Goal: Information Seeking & Learning: Find specific page/section

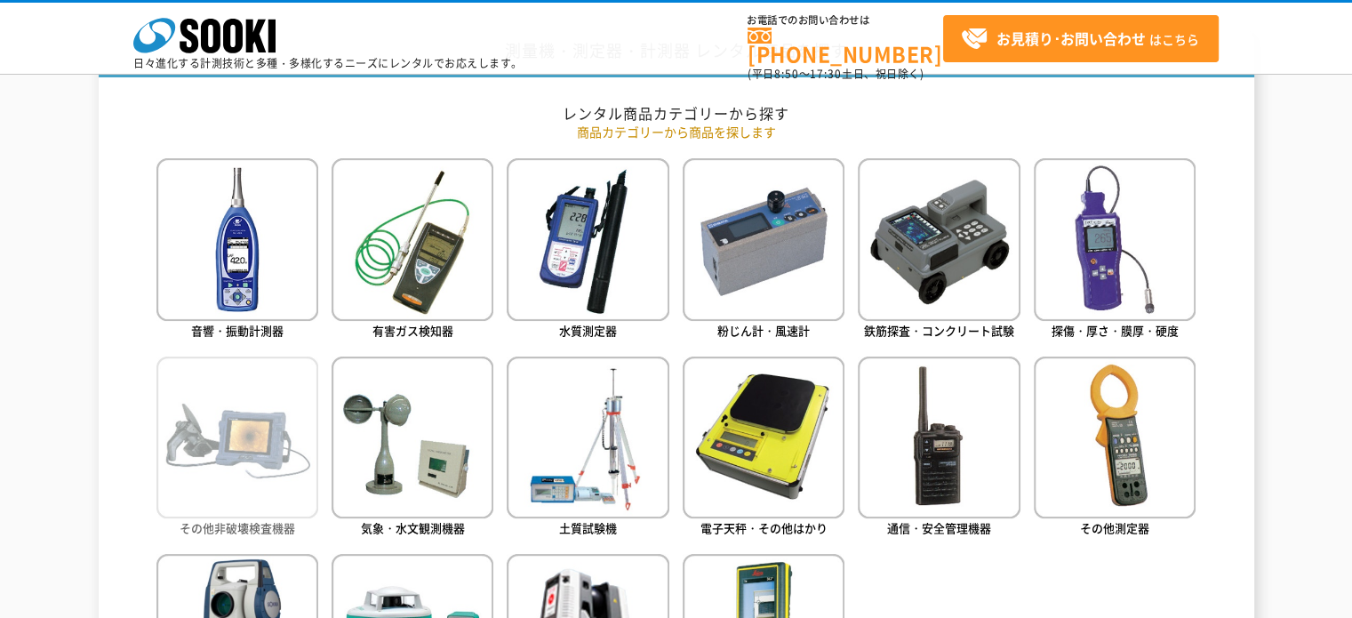
scroll to position [829, 0]
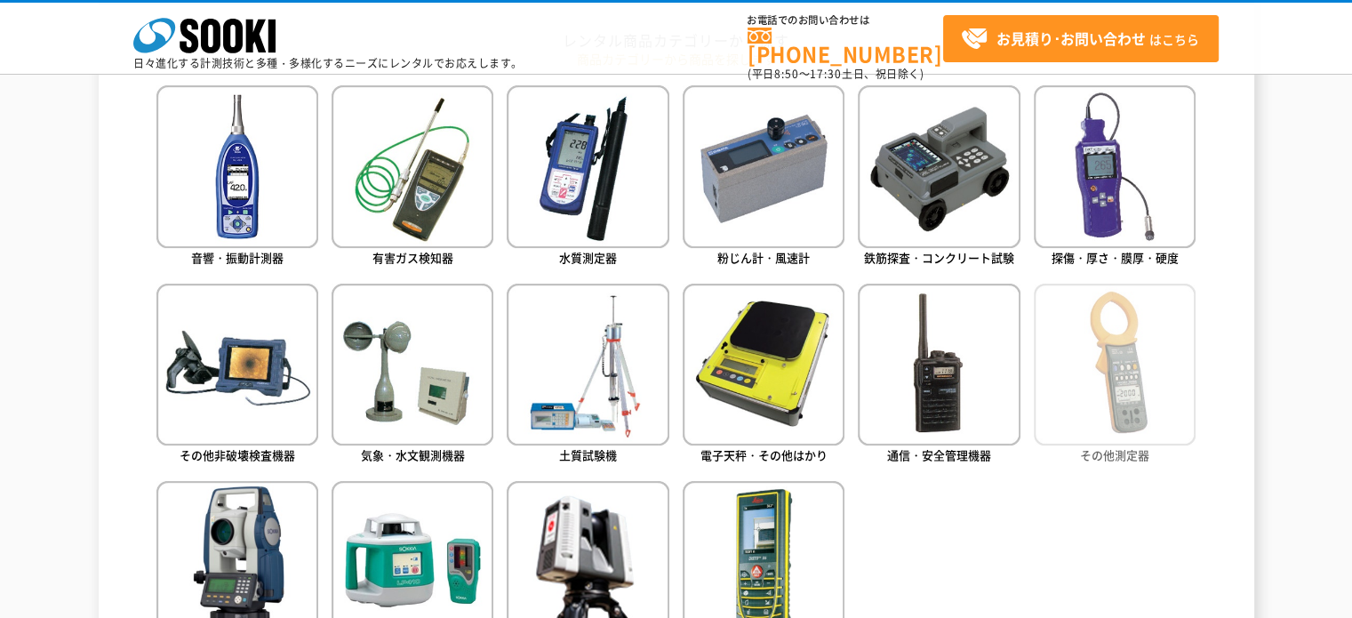
click at [1121, 338] on img at bounding box center [1115, 365] width 162 height 162
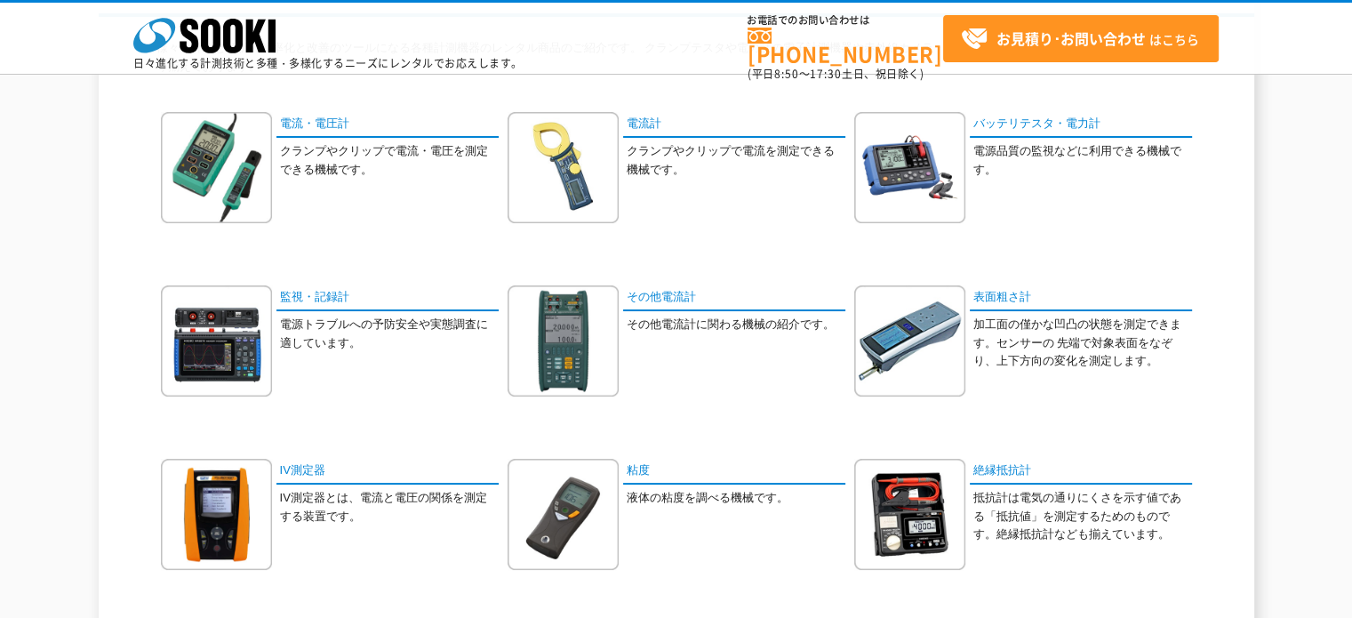
scroll to position [207, 0]
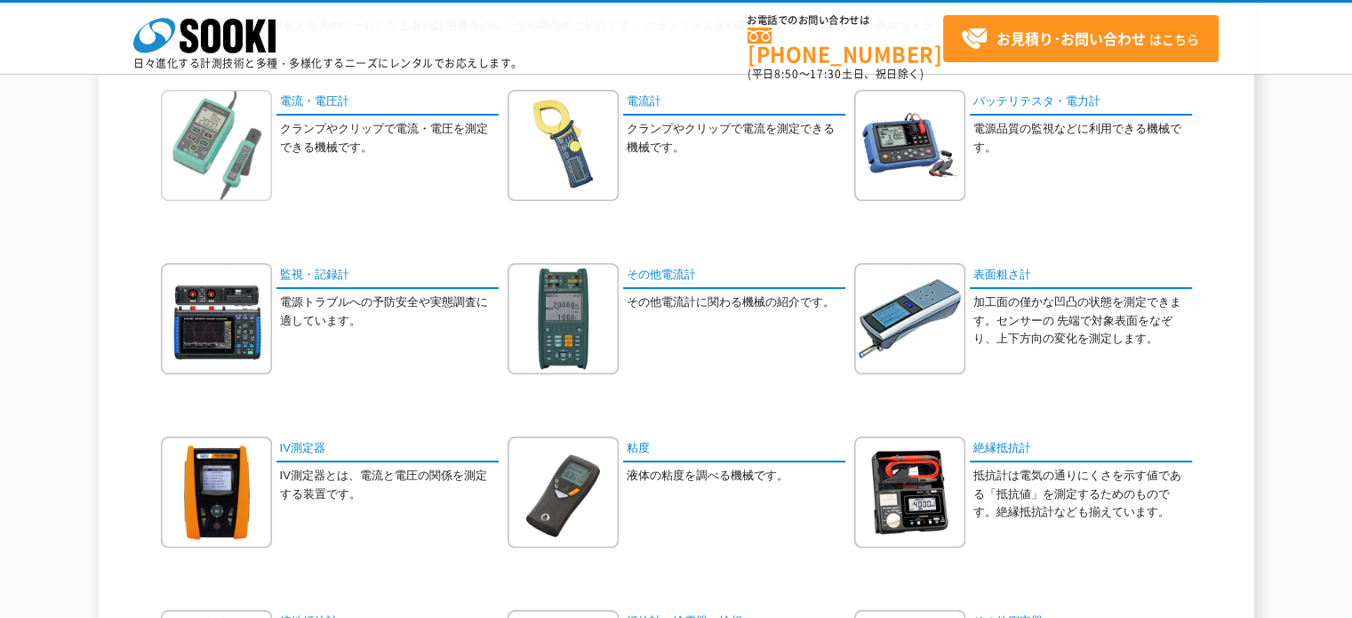
click at [248, 142] on img at bounding box center [216, 145] width 111 height 111
click at [589, 148] on img at bounding box center [563, 145] width 111 height 111
click at [324, 105] on link "電流・電圧計" at bounding box center [387, 103] width 222 height 26
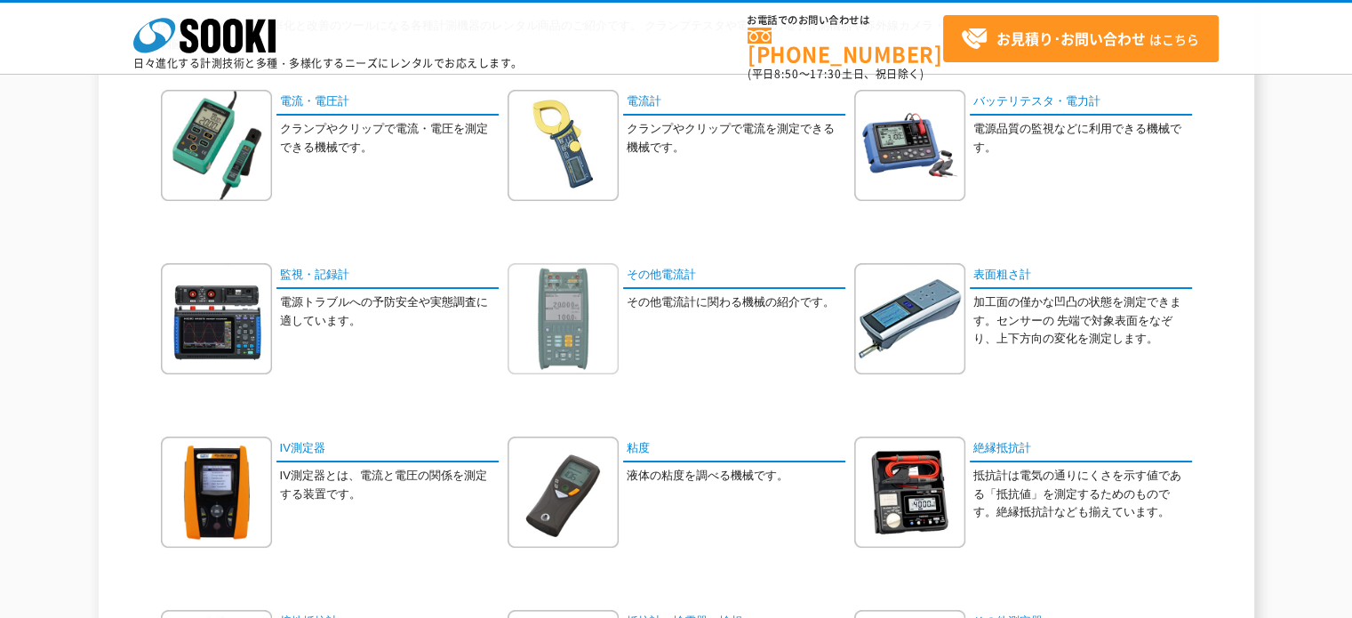
click at [562, 324] on img at bounding box center [563, 318] width 111 height 111
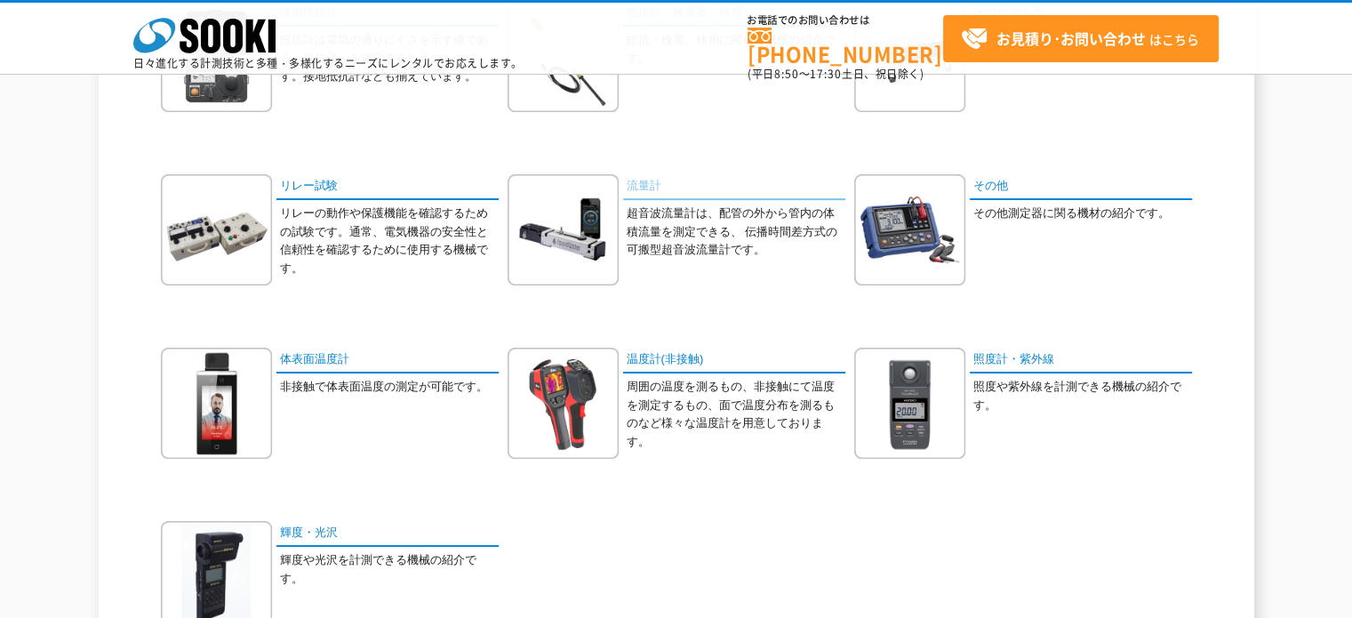
scroll to position [829, 0]
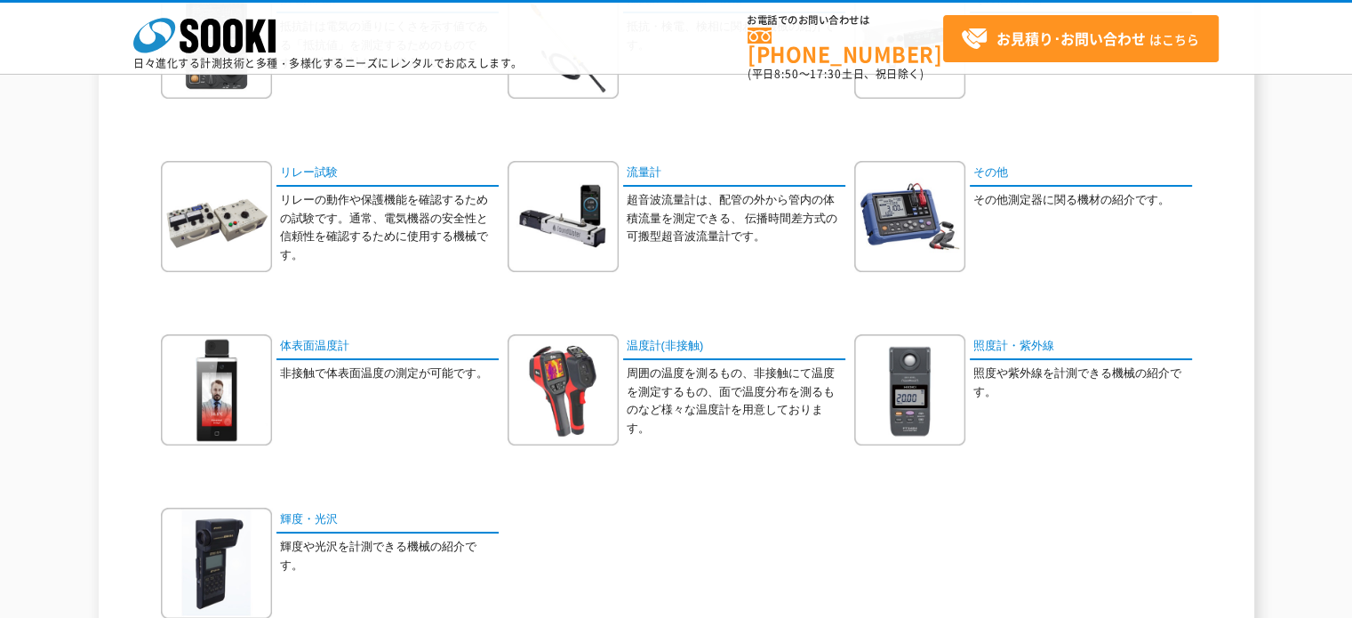
click at [1061, 202] on p "その他測定器に関る機材の紹介です。" at bounding box center [1082, 200] width 219 height 19
click at [982, 166] on link "その他" at bounding box center [1081, 174] width 222 height 26
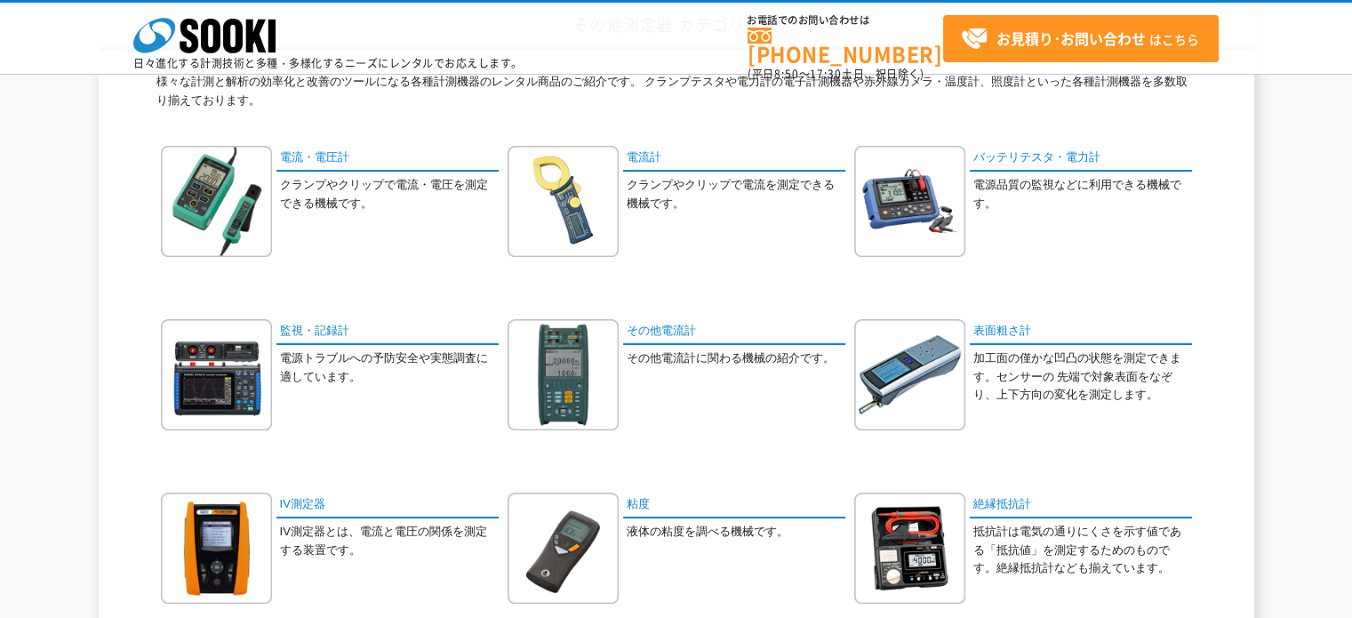
scroll to position [0, 0]
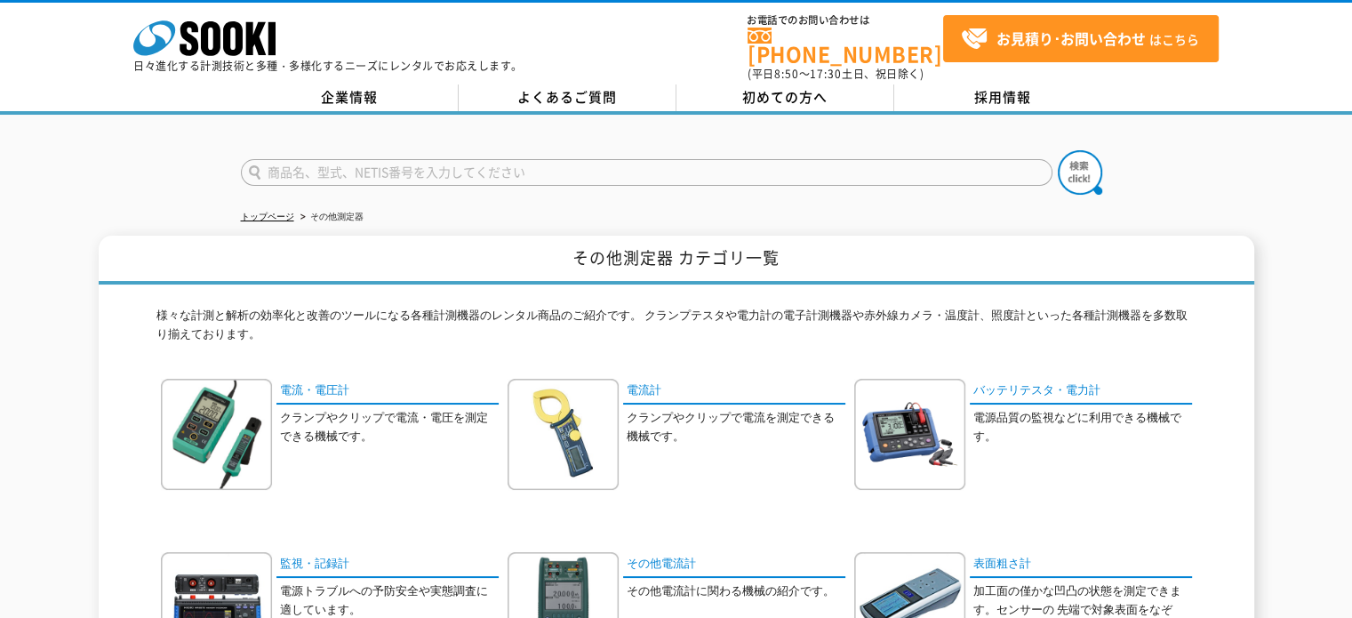
click at [331, 163] on input "text" at bounding box center [647, 172] width 812 height 27
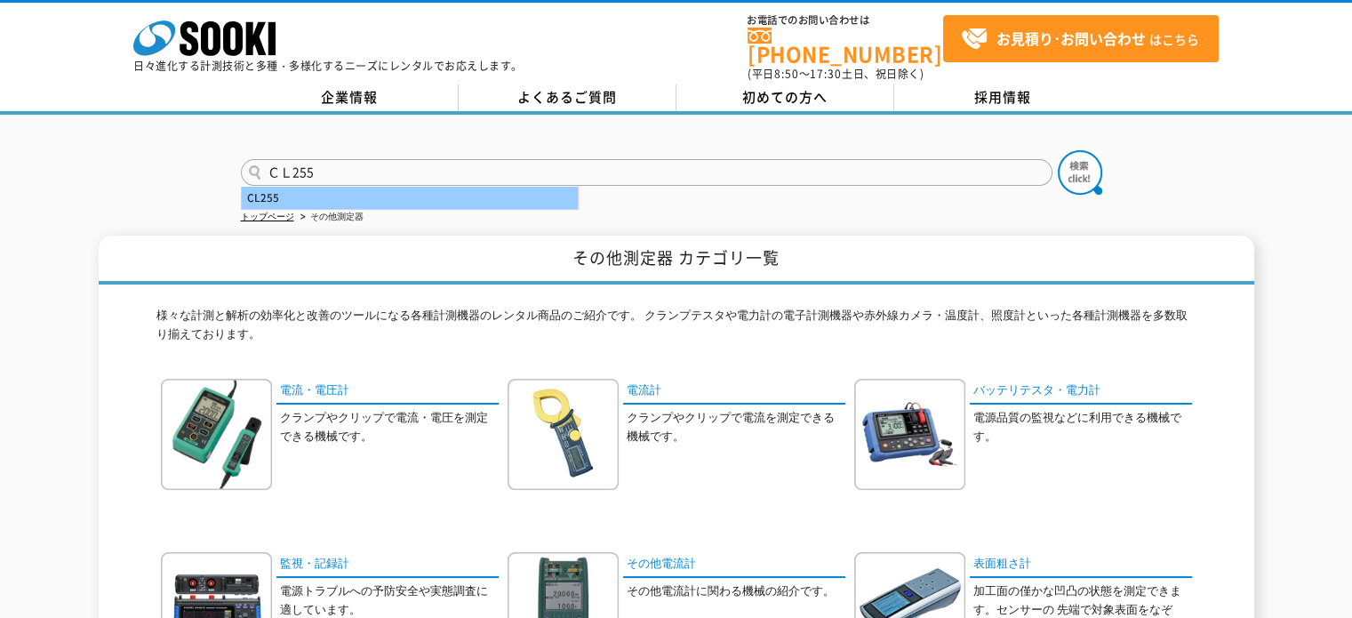
click at [324, 187] on div "CL255" at bounding box center [410, 198] width 336 height 22
type input "CL255"
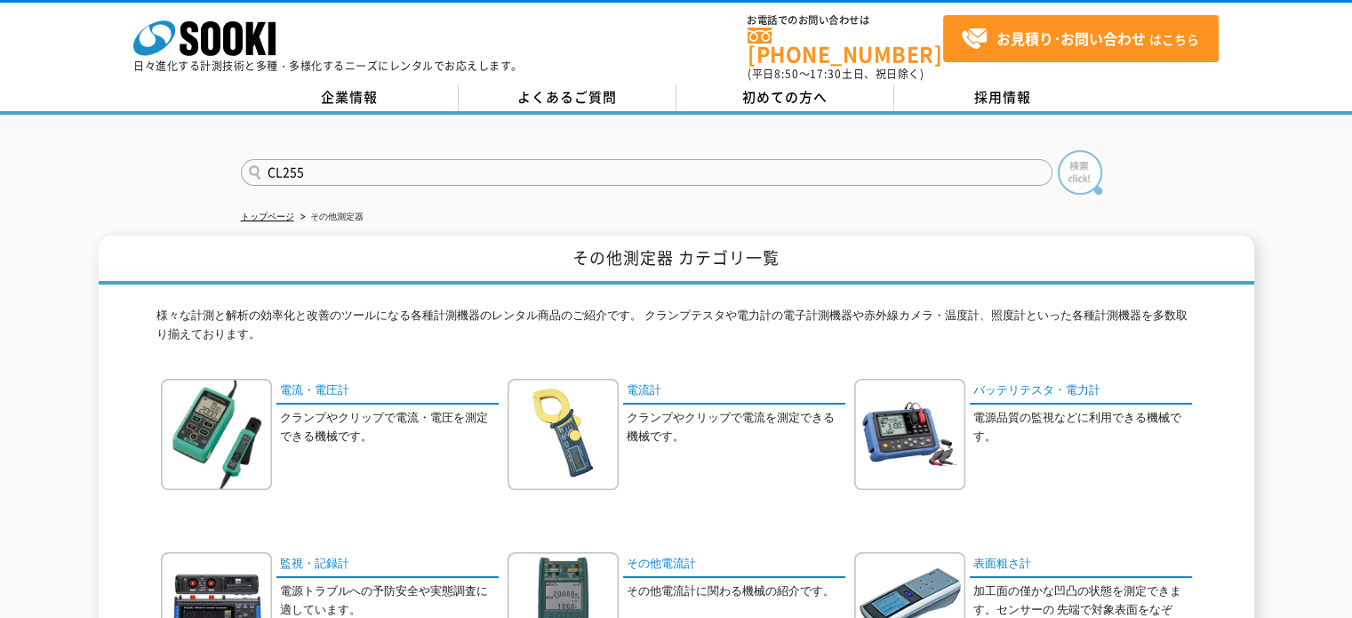
click at [1085, 161] on img at bounding box center [1080, 172] width 44 height 44
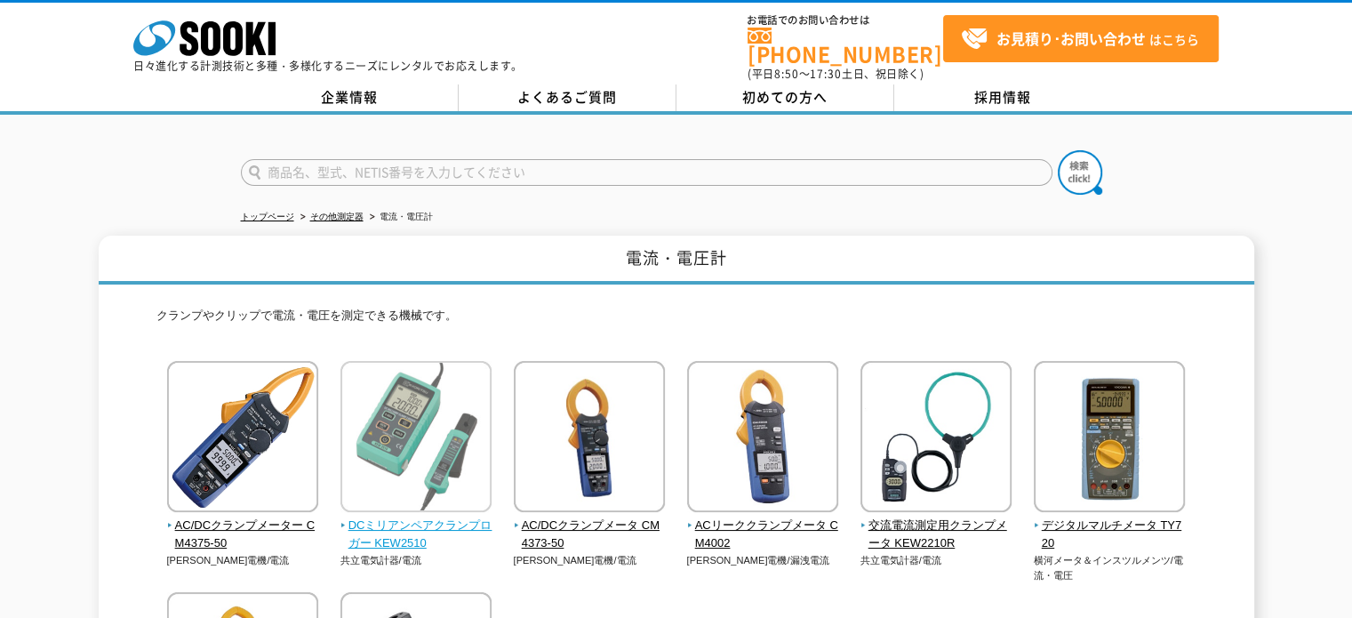
click at [421, 422] on img at bounding box center [415, 439] width 151 height 156
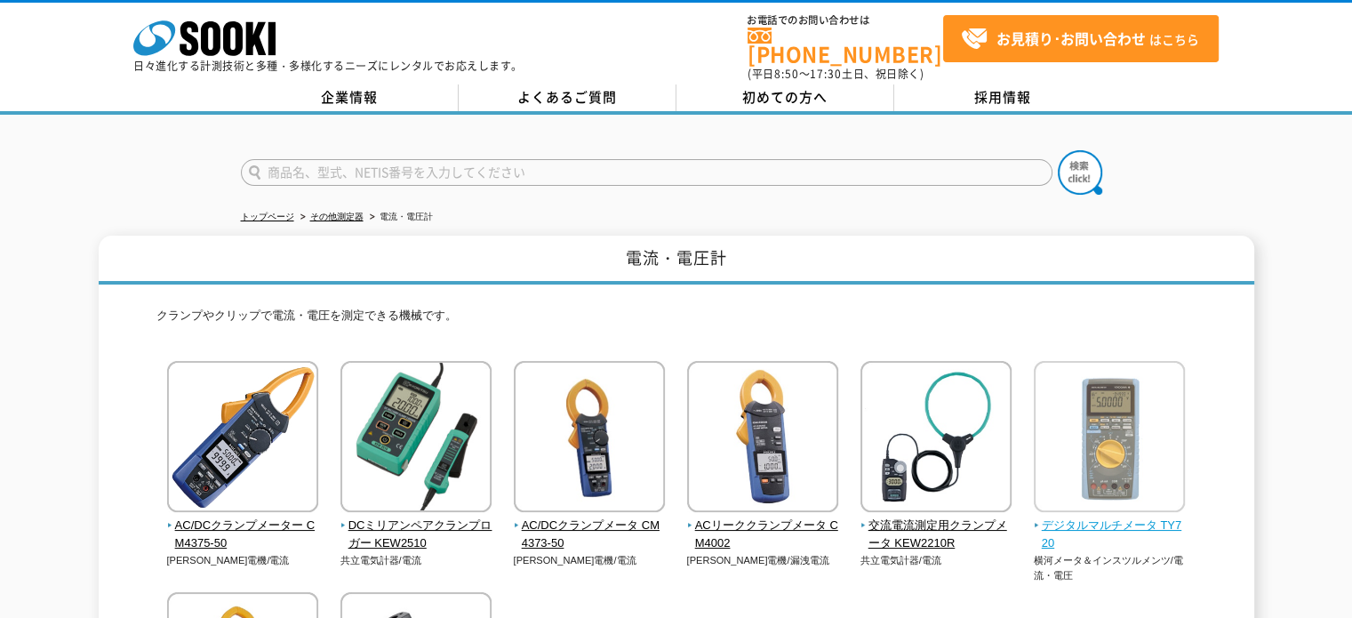
click at [1093, 449] on img at bounding box center [1109, 439] width 151 height 156
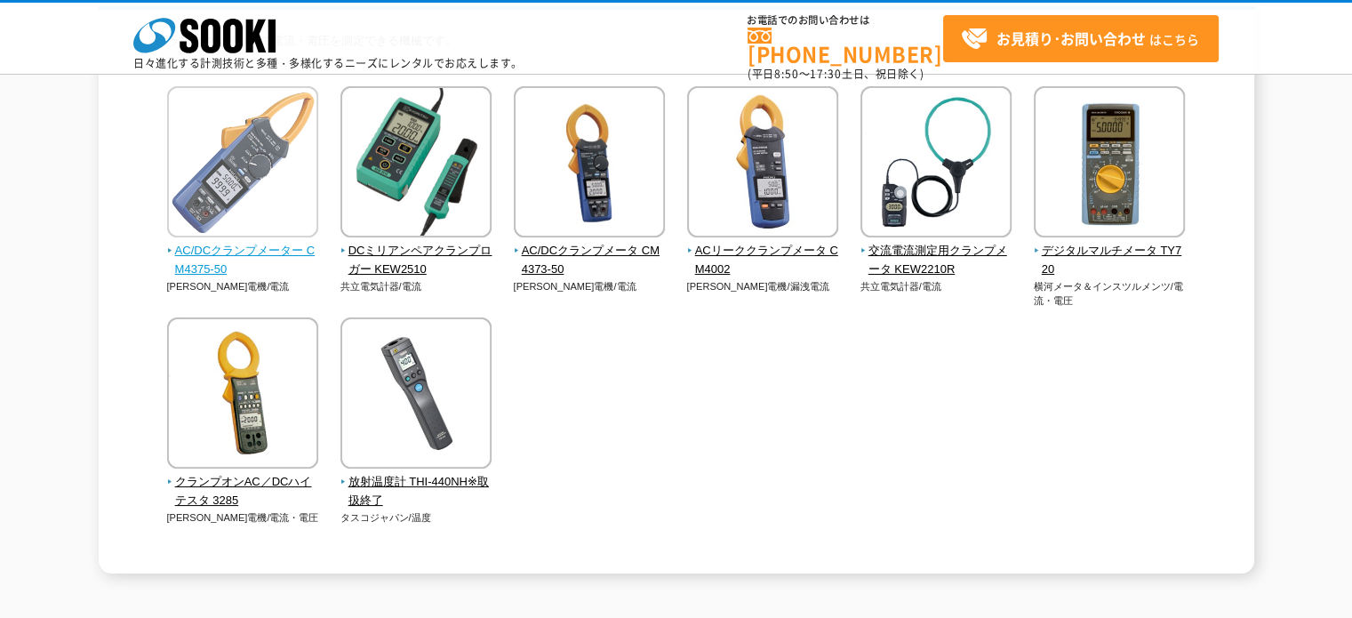
scroll to position [207, 0]
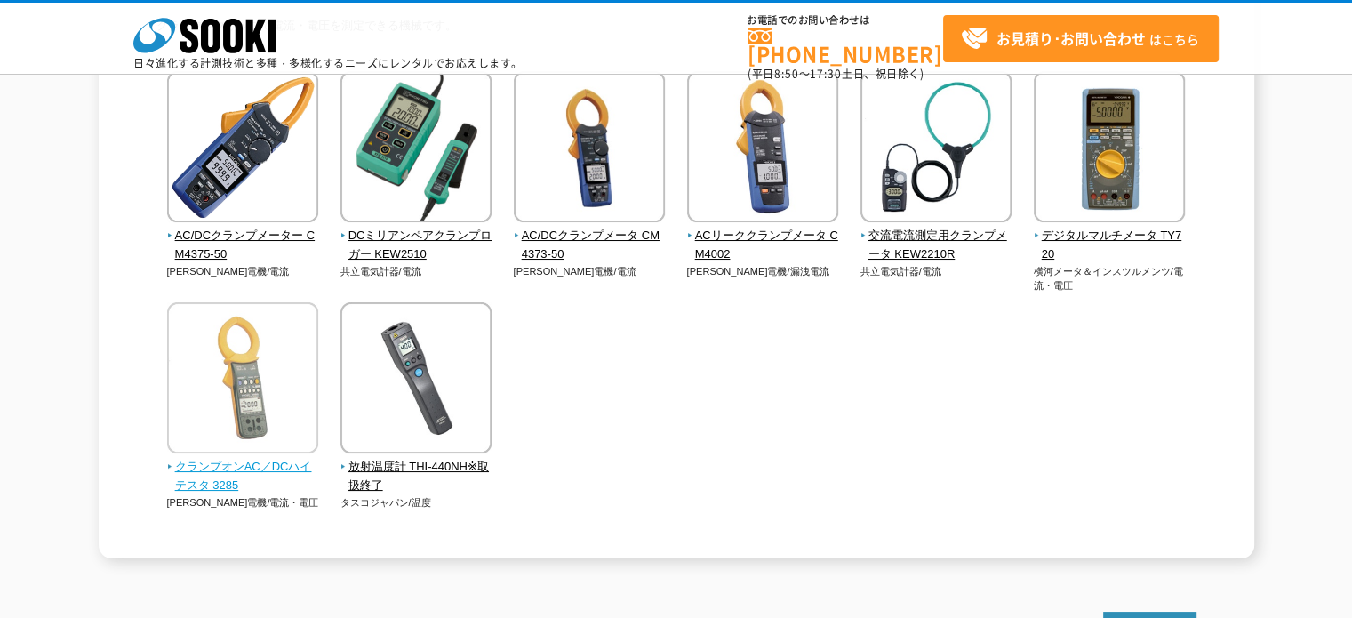
click at [261, 374] on img at bounding box center [242, 380] width 151 height 156
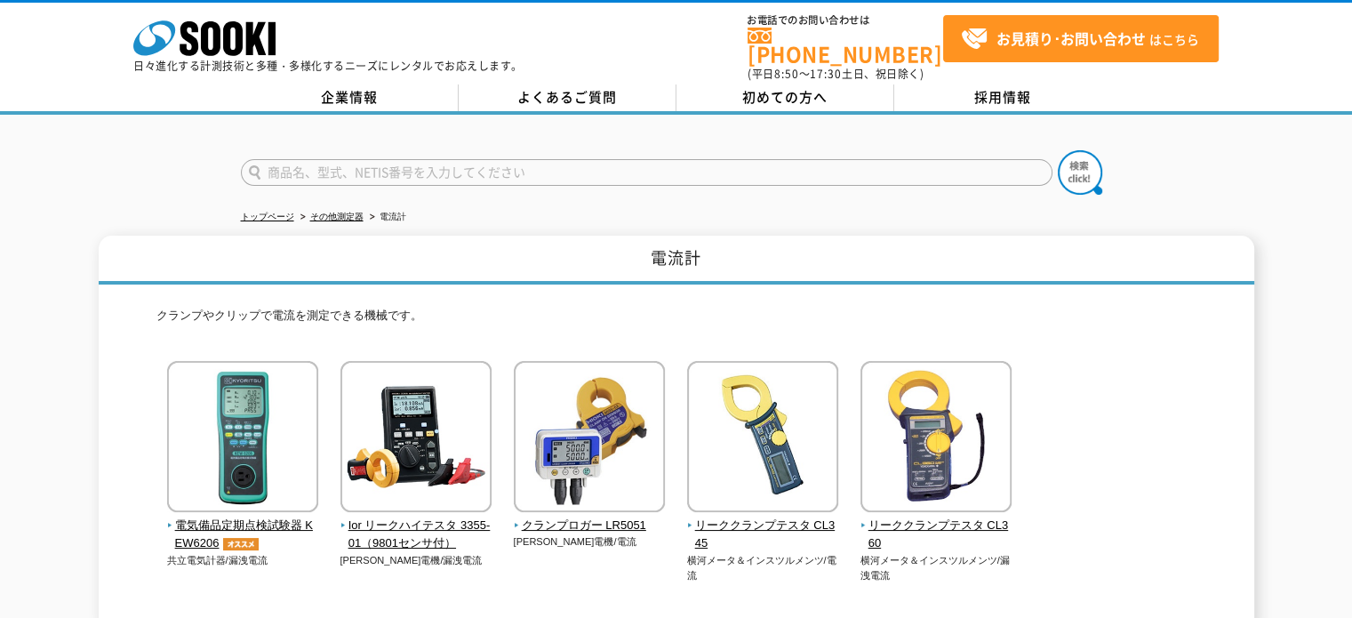
scroll to position [207, 0]
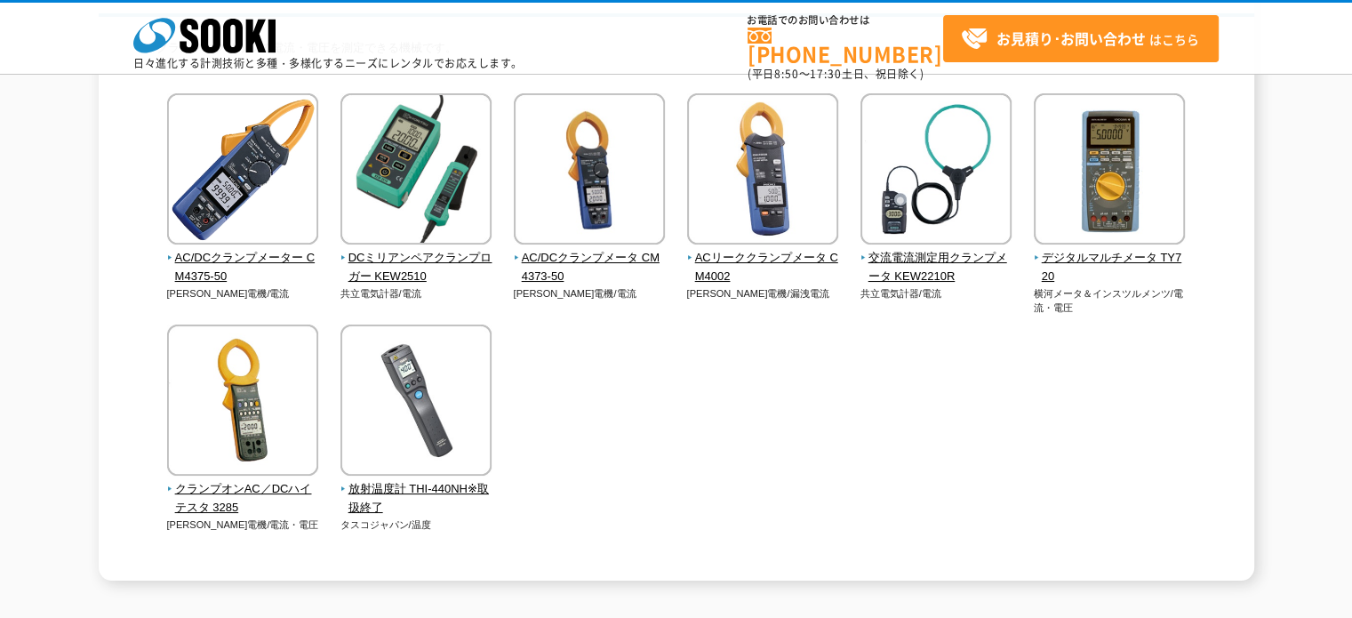
scroll to position [207, 0]
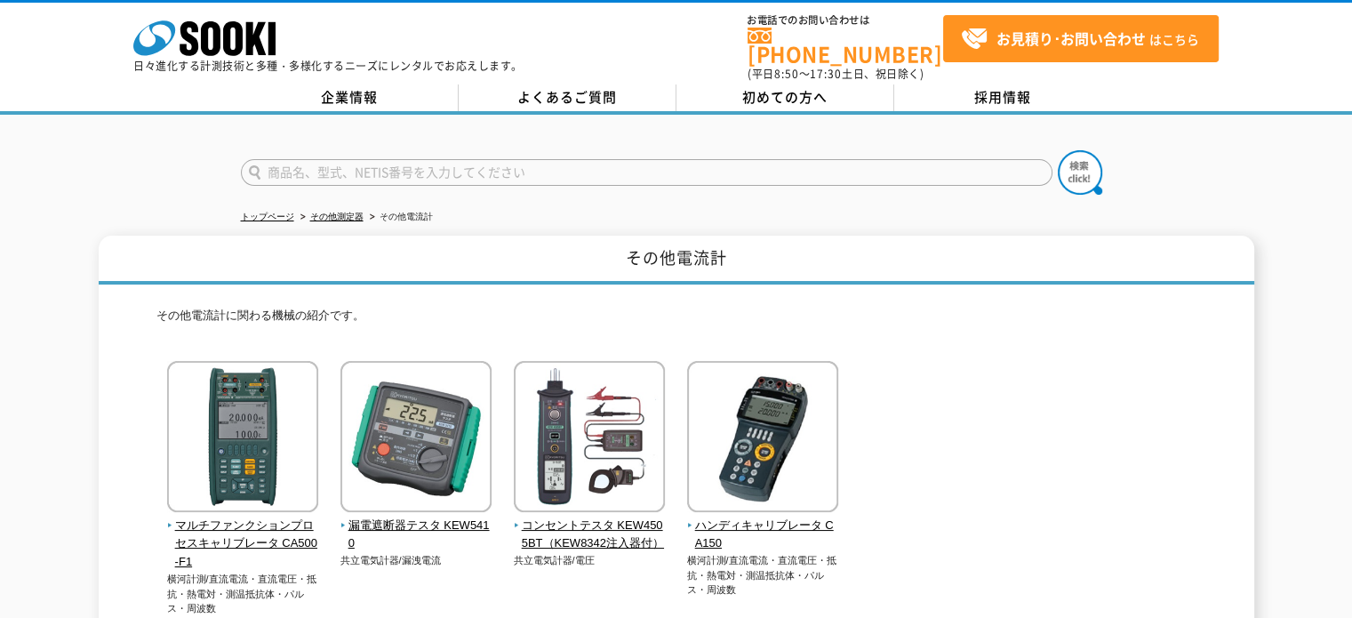
scroll to position [207, 0]
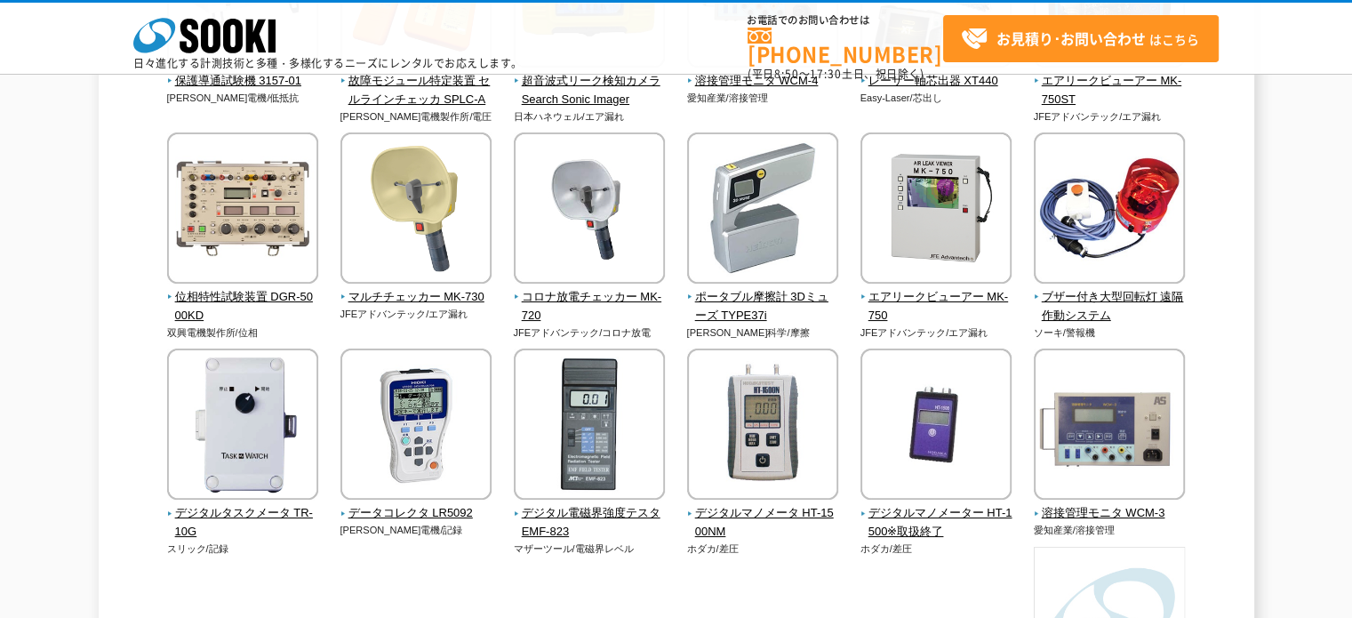
scroll to position [2074, 0]
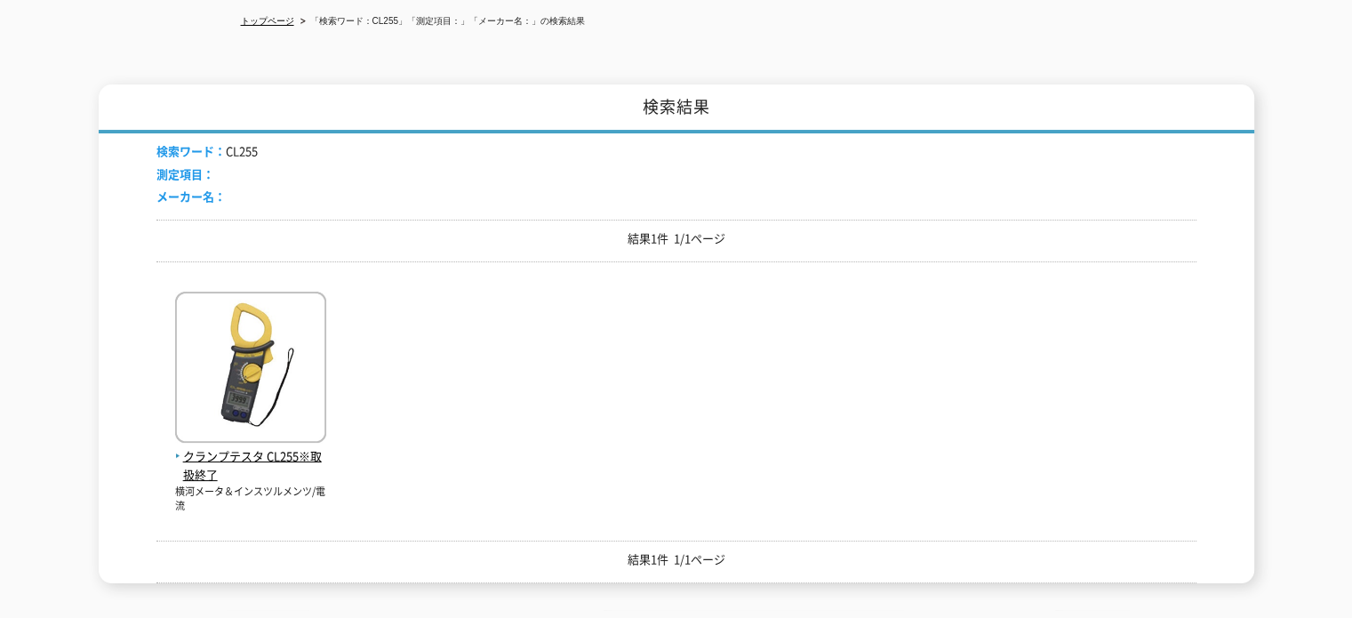
scroll to position [207, 0]
